Goal: Find contact information: Find contact information

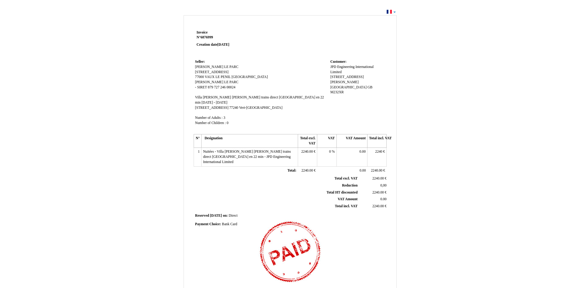
drag, startPoint x: 196, startPoint y: 106, endPoint x: 250, endPoint y: 106, distance: 53.6
click at [250, 106] on span "[STREET_ADDRESS] [STREET_ADDRESS]" at bounding box center [238, 108] width 87 height 4
click at [237, 104] on td "Seller: Seller: [PERSON_NAME] LE PARC [PERSON_NAME] LE PARC [STREET_ADDRESS][GE…" at bounding box center [261, 95] width 135 height 74
click at [239, 109] on span "Vert-[GEOGRAPHIC_DATA]" at bounding box center [261, 108] width 44 height 4
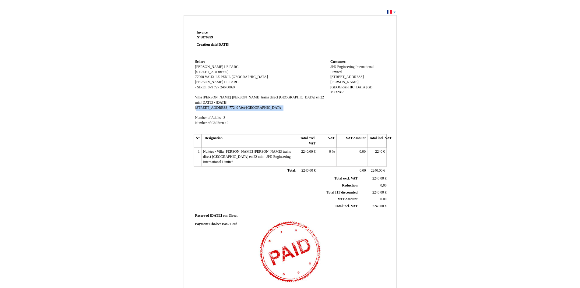
click at [239, 109] on span "Vert-[GEOGRAPHIC_DATA]" at bounding box center [261, 108] width 44 height 4
copy td "[STREET_ADDRESS]"
